Goal: Check status: Check status

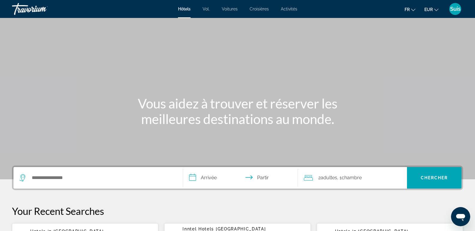
click at [457, 10] on font "Suis" at bounding box center [455, 9] width 10 height 6
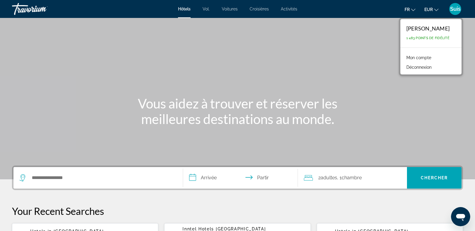
click at [429, 57] on font "Mon compte" at bounding box center [418, 57] width 25 height 5
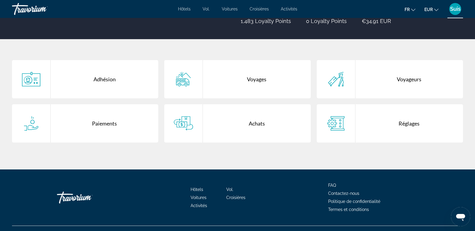
scroll to position [106, 0]
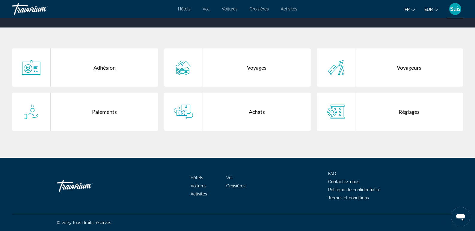
click at [255, 70] on div "Voyages" at bounding box center [256, 68] width 107 height 38
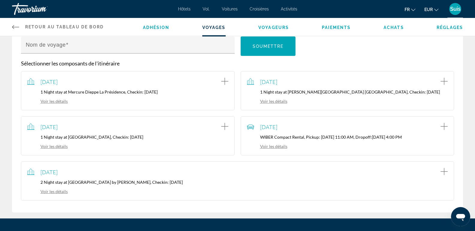
scroll to position [90, 0]
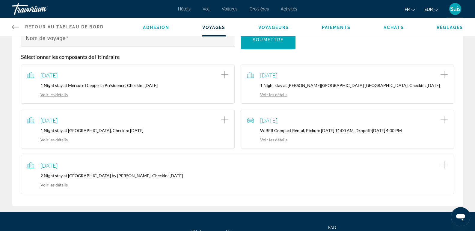
click at [69, 173] on p "2 Night stay at [GEOGRAPHIC_DATA] by [PERSON_NAME], Checkin: [DATE]" at bounding box center [237, 175] width 420 height 5
click at [57, 165] on span "[DATE]" at bounding box center [48, 166] width 17 height 7
click at [444, 164] on icon "Add item to trip" at bounding box center [443, 165] width 7 height 7
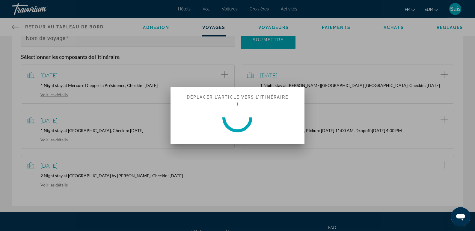
scroll to position [0, 0]
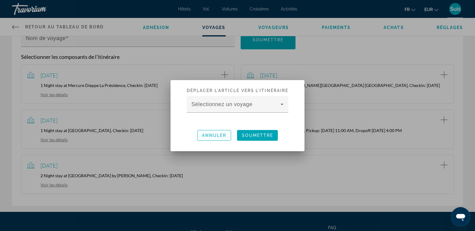
click at [209, 136] on font "Annuler" at bounding box center [214, 135] width 25 height 5
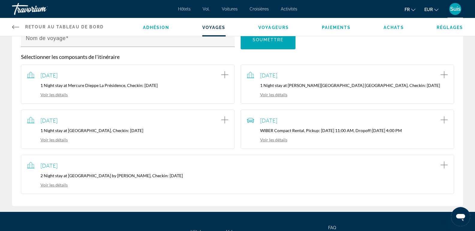
scroll to position [90, 0]
click at [51, 185] on link "Voir les détails" at bounding box center [47, 185] width 40 height 5
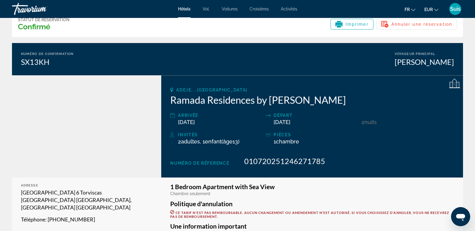
scroll to position [60, 0]
